Goal: Transaction & Acquisition: Purchase product/service

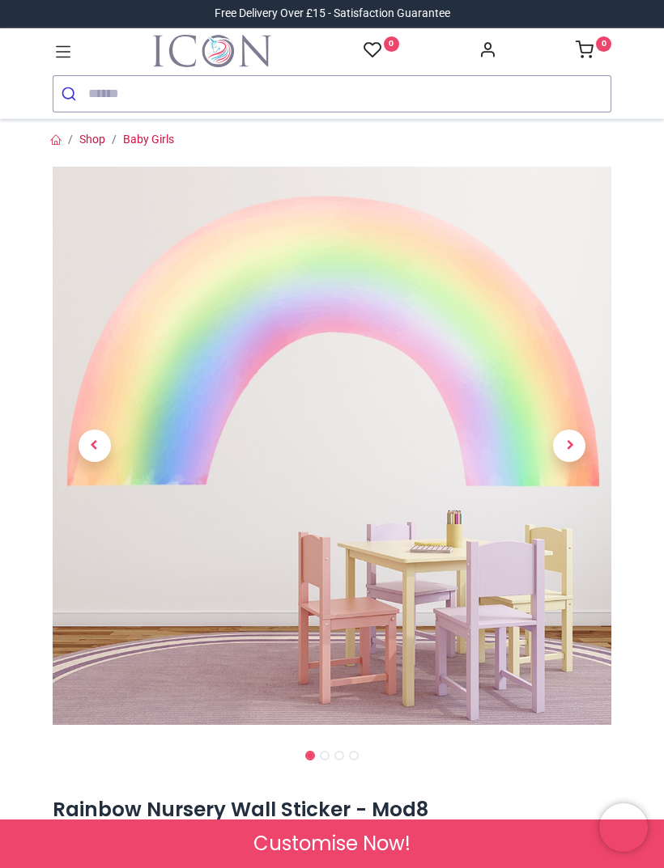
click at [571, 448] on span "Next" at bounding box center [569, 446] width 32 height 32
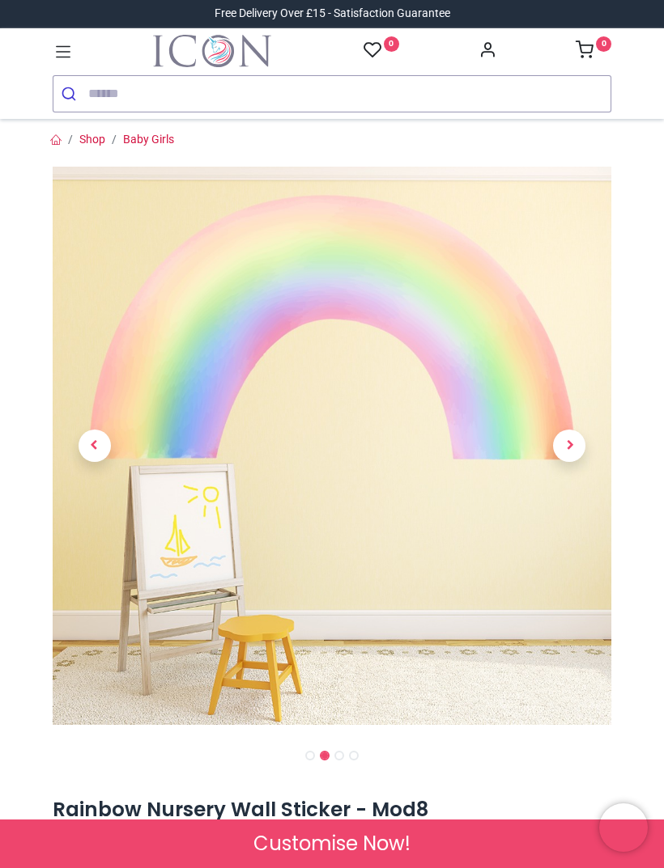
click at [107, 452] on span "Previous" at bounding box center [94, 446] width 32 height 32
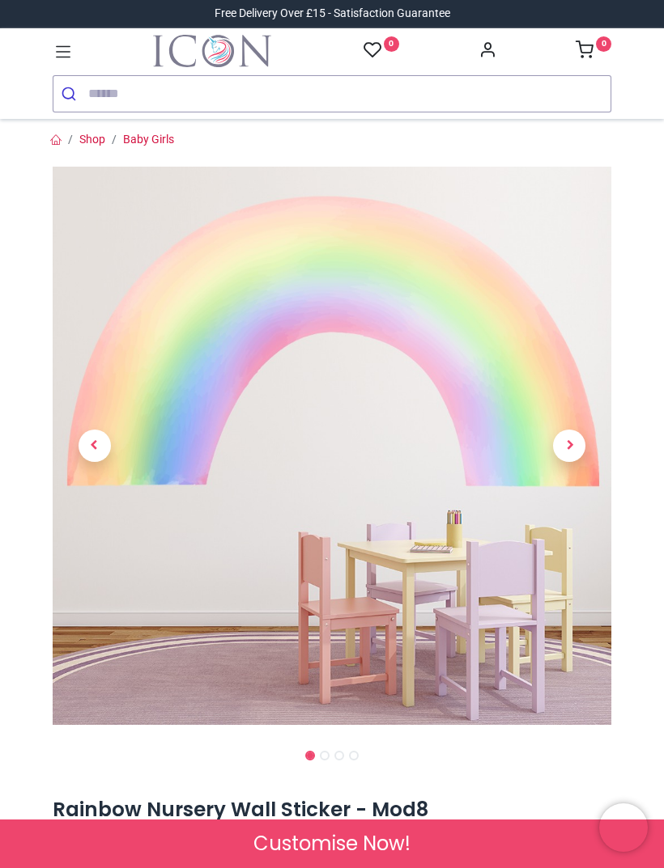
click at [573, 447] on span "Next" at bounding box center [569, 446] width 32 height 32
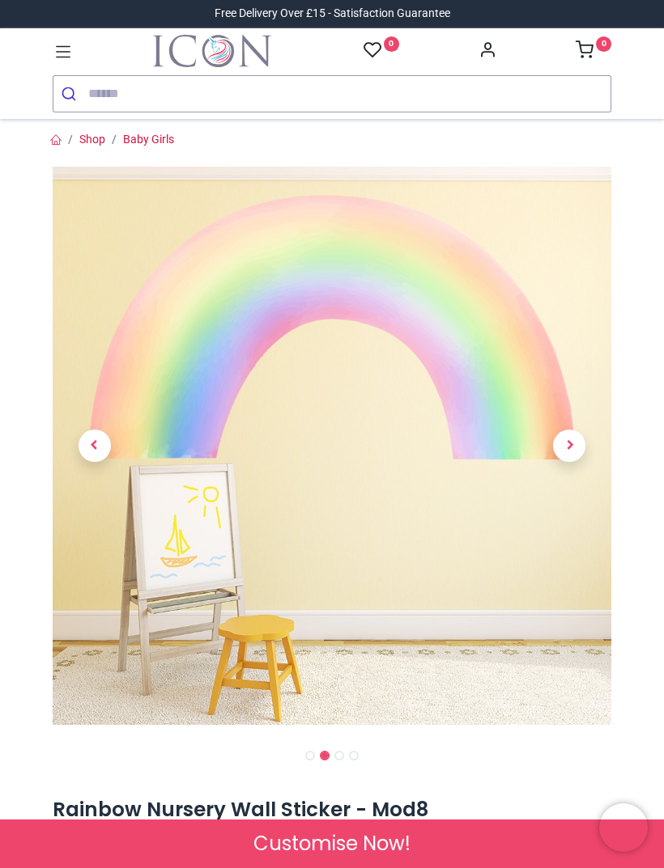
click at [570, 443] on span "Next" at bounding box center [569, 446] width 32 height 32
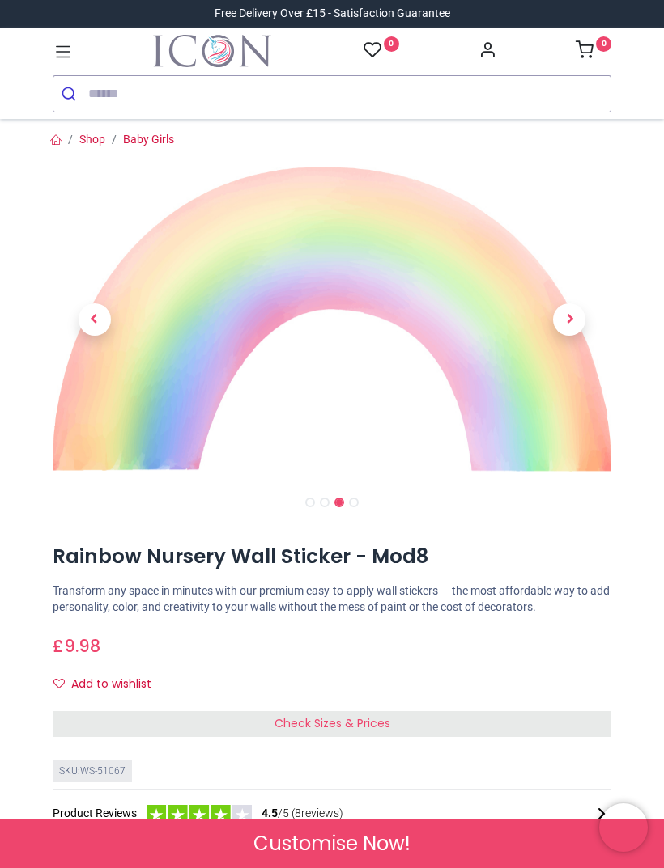
click at [574, 315] on span "Next" at bounding box center [569, 319] width 32 height 32
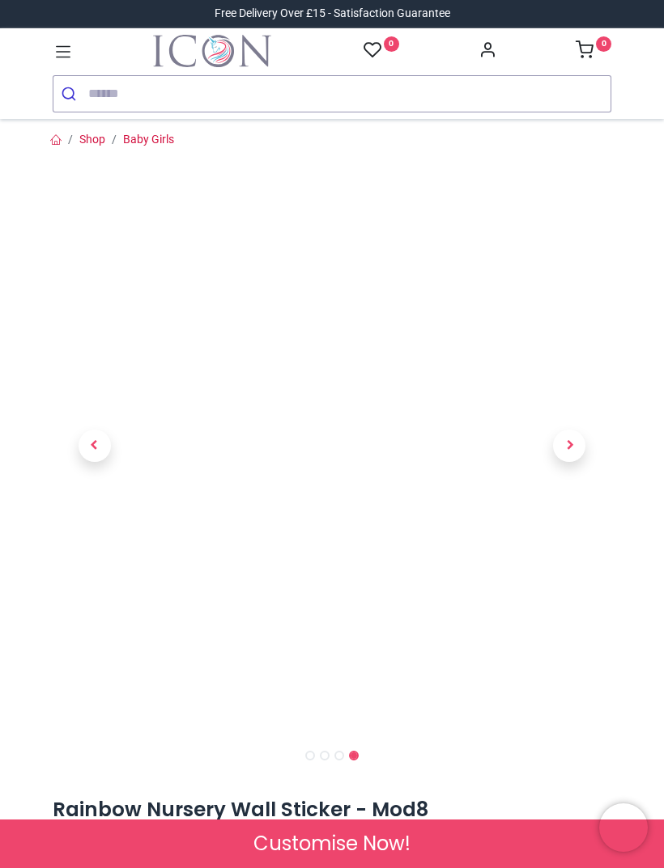
click at [94, 458] on span "Previous" at bounding box center [94, 446] width 32 height 32
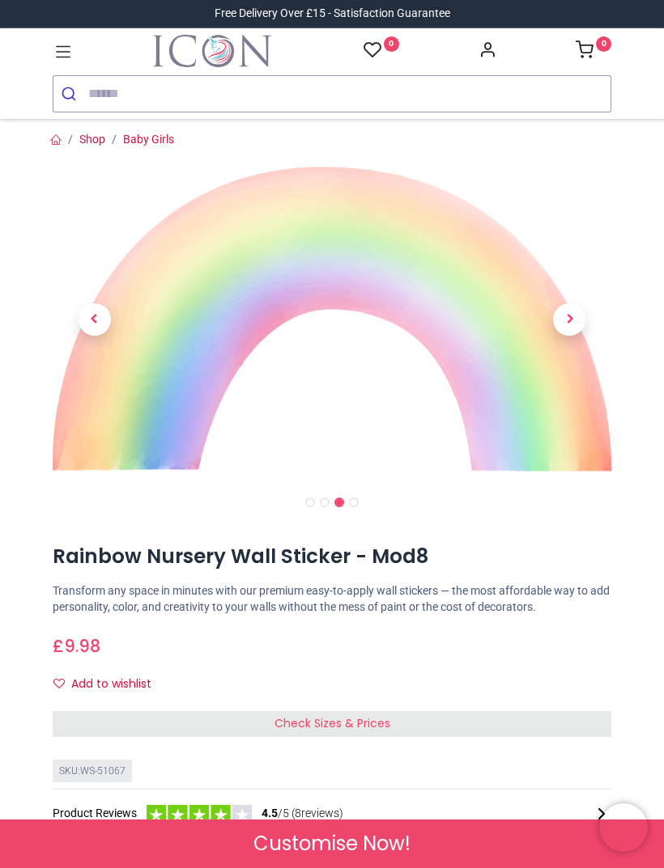
click at [99, 319] on span "Previous" at bounding box center [94, 319] width 32 height 32
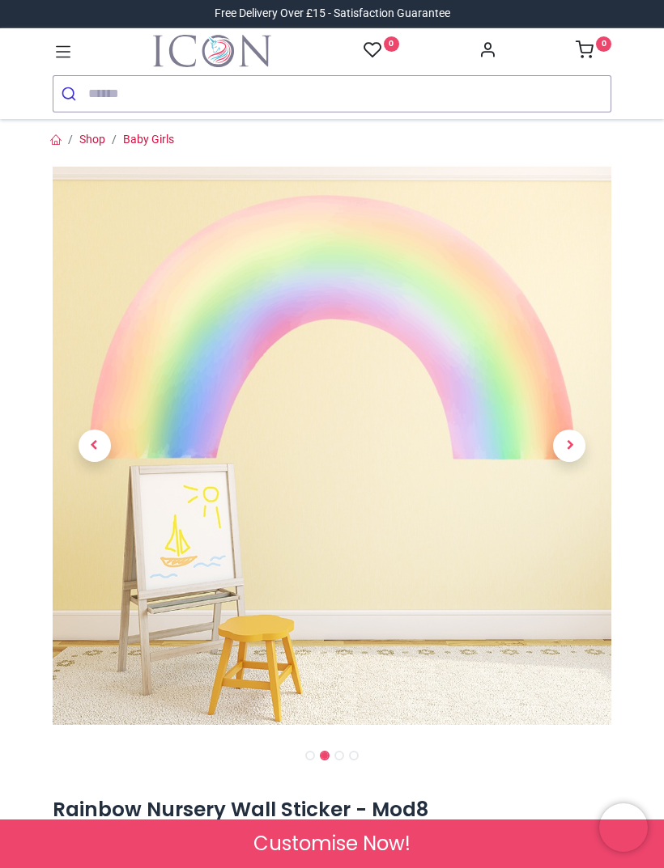
click at [99, 443] on span "Previous" at bounding box center [94, 446] width 32 height 32
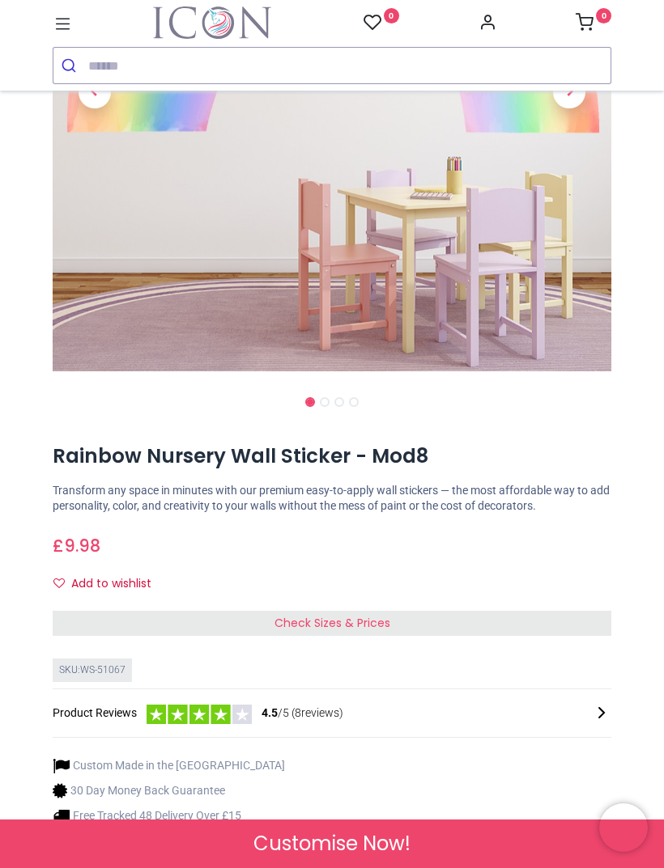
scroll to position [327, 0]
click at [587, 610] on div "Check Sizes & Prices" at bounding box center [332, 623] width 558 height 26
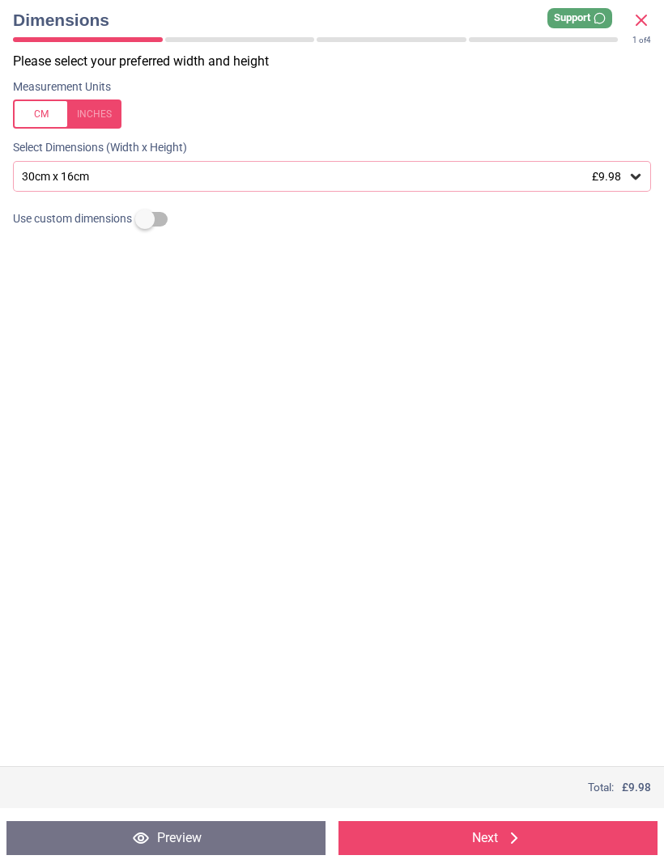
click at [621, 170] on div "30cm x 16cm £9.98" at bounding box center [323, 177] width 607 height 14
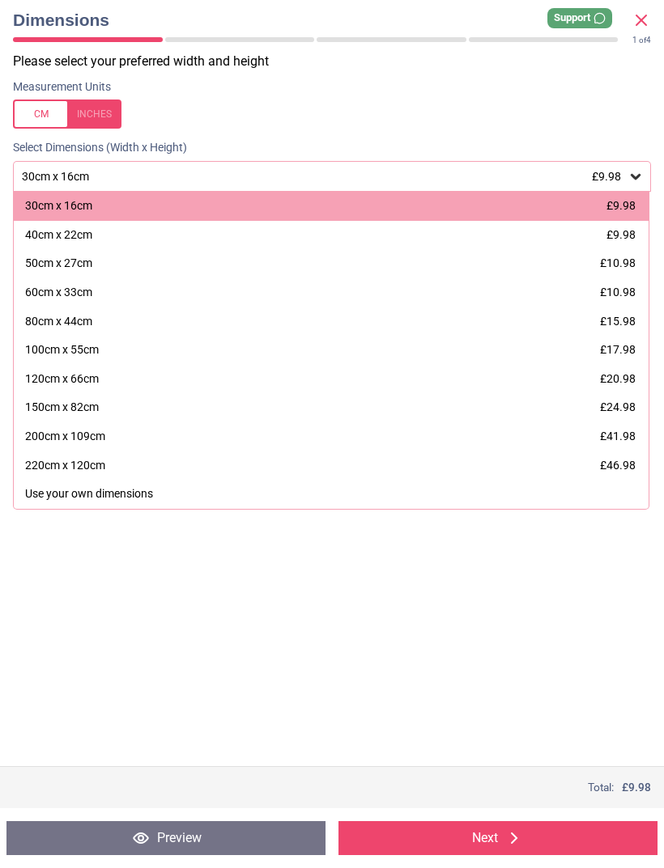
click at [640, 20] on icon at bounding box center [641, 20] width 10 height 10
